Goal: Book appointment/travel/reservation

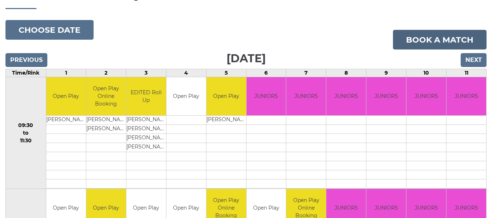
scroll to position [36, 0]
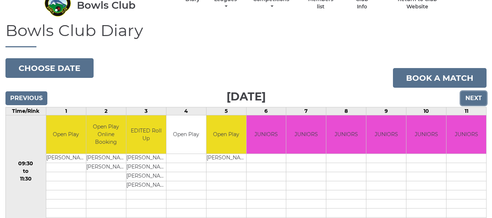
click at [479, 98] on input "Next" at bounding box center [474, 98] width 26 height 14
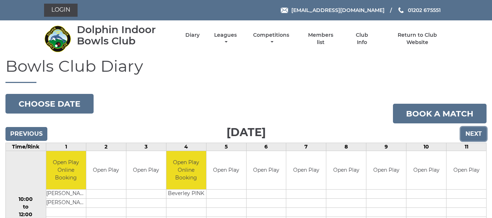
click at [474, 133] on input "Next" at bounding box center [474, 134] width 26 height 14
